Goal: Communication & Community: Connect with others

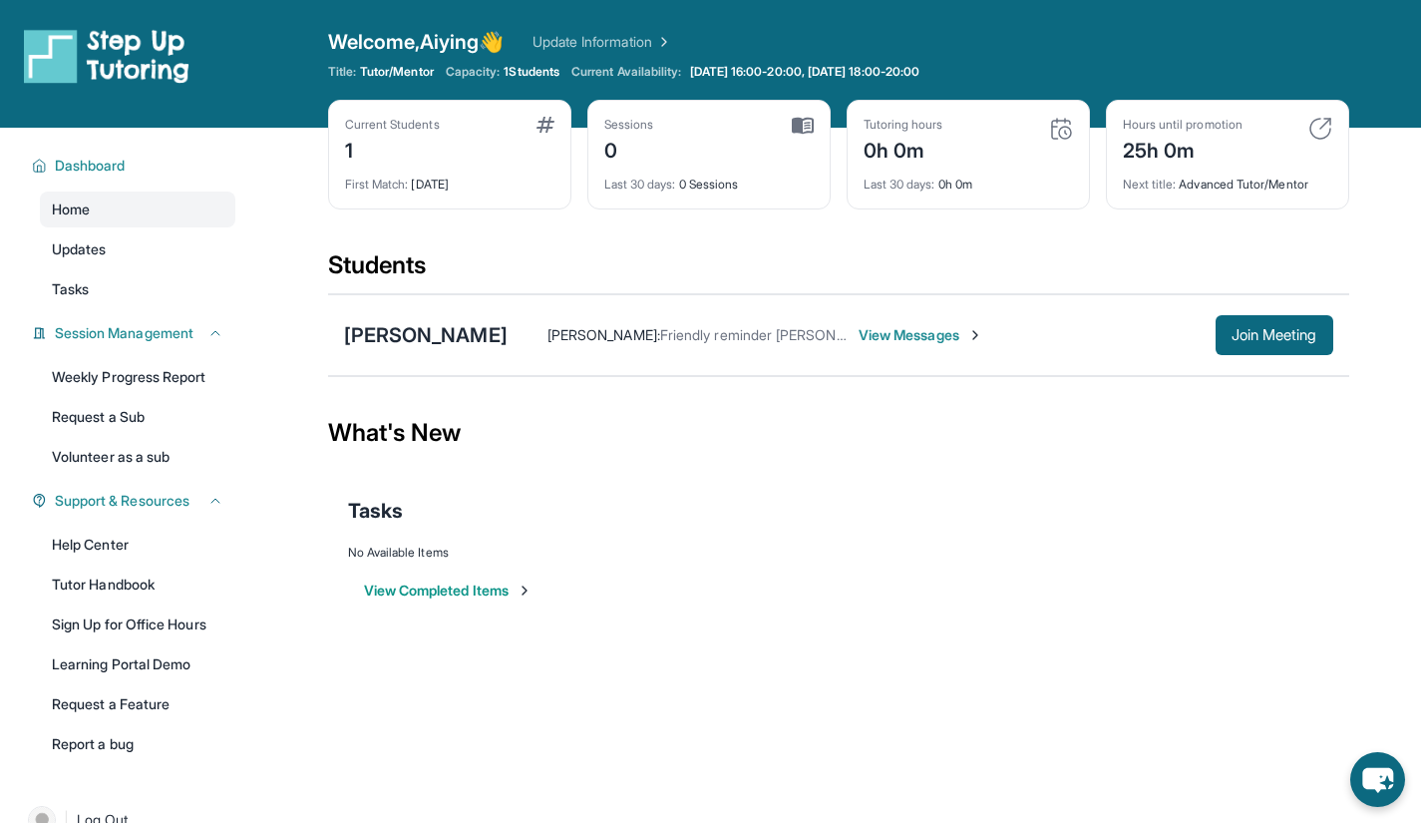
click at [852, 350] on div "[PERSON_NAME] : Friendly reminder [PERSON_NAME]'s tutoring session is [DATE] at…" at bounding box center [921, 335] width 826 height 40
click at [897, 337] on span "View Messages" at bounding box center [921, 335] width 125 height 20
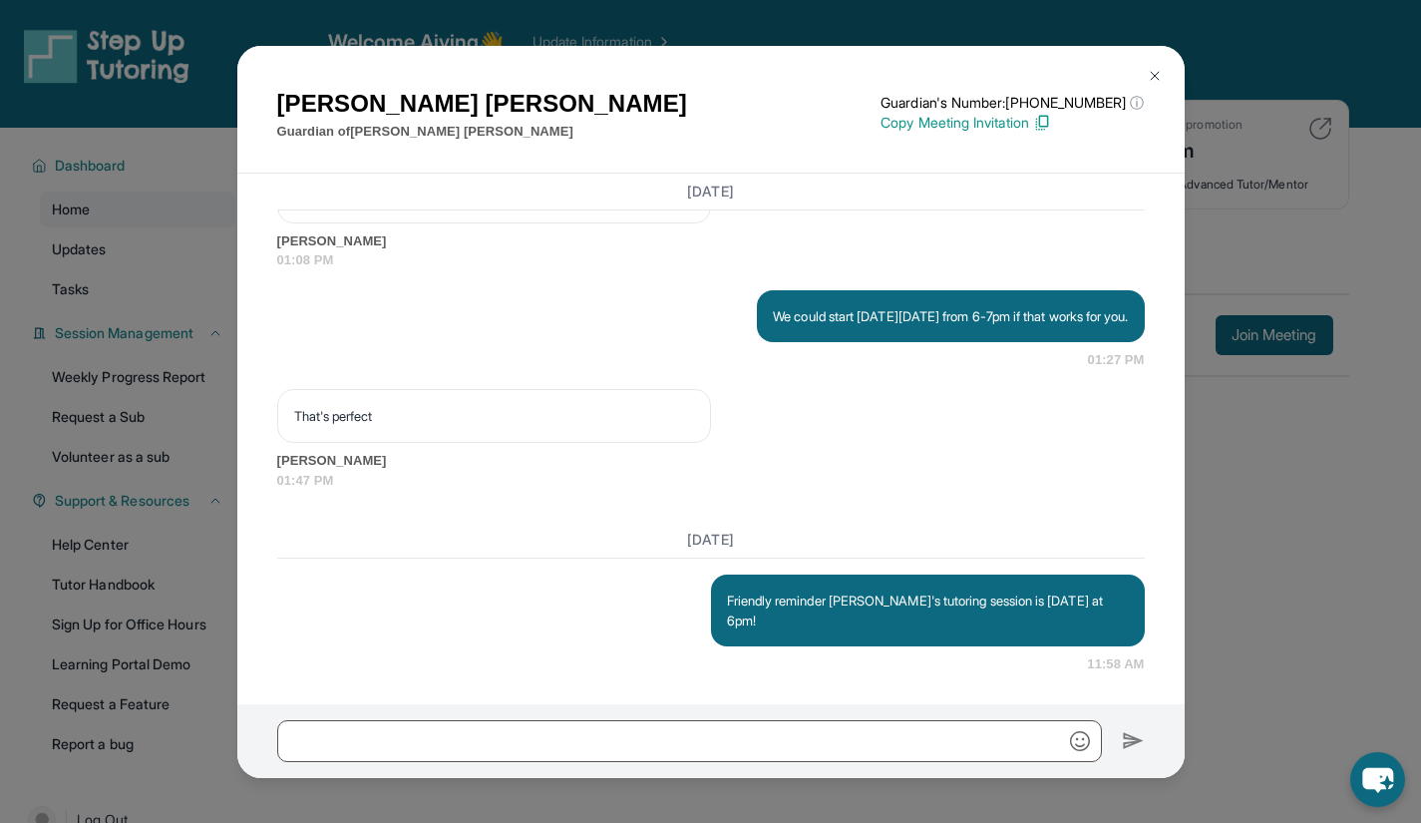
scroll to position [1756, 0]
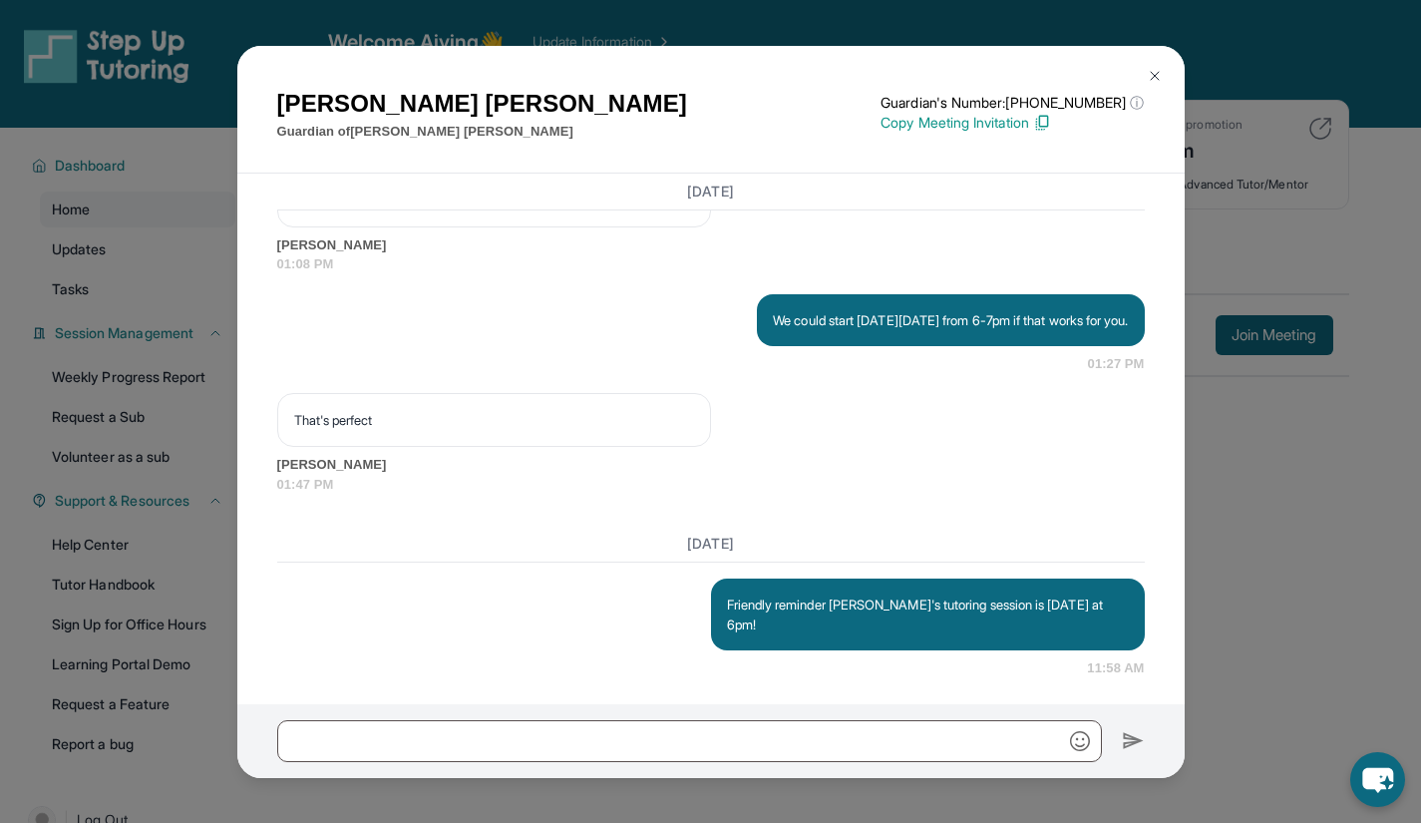
click at [1156, 68] on img at bounding box center [1155, 76] width 16 height 16
